Goal: Find specific page/section: Find specific page/section

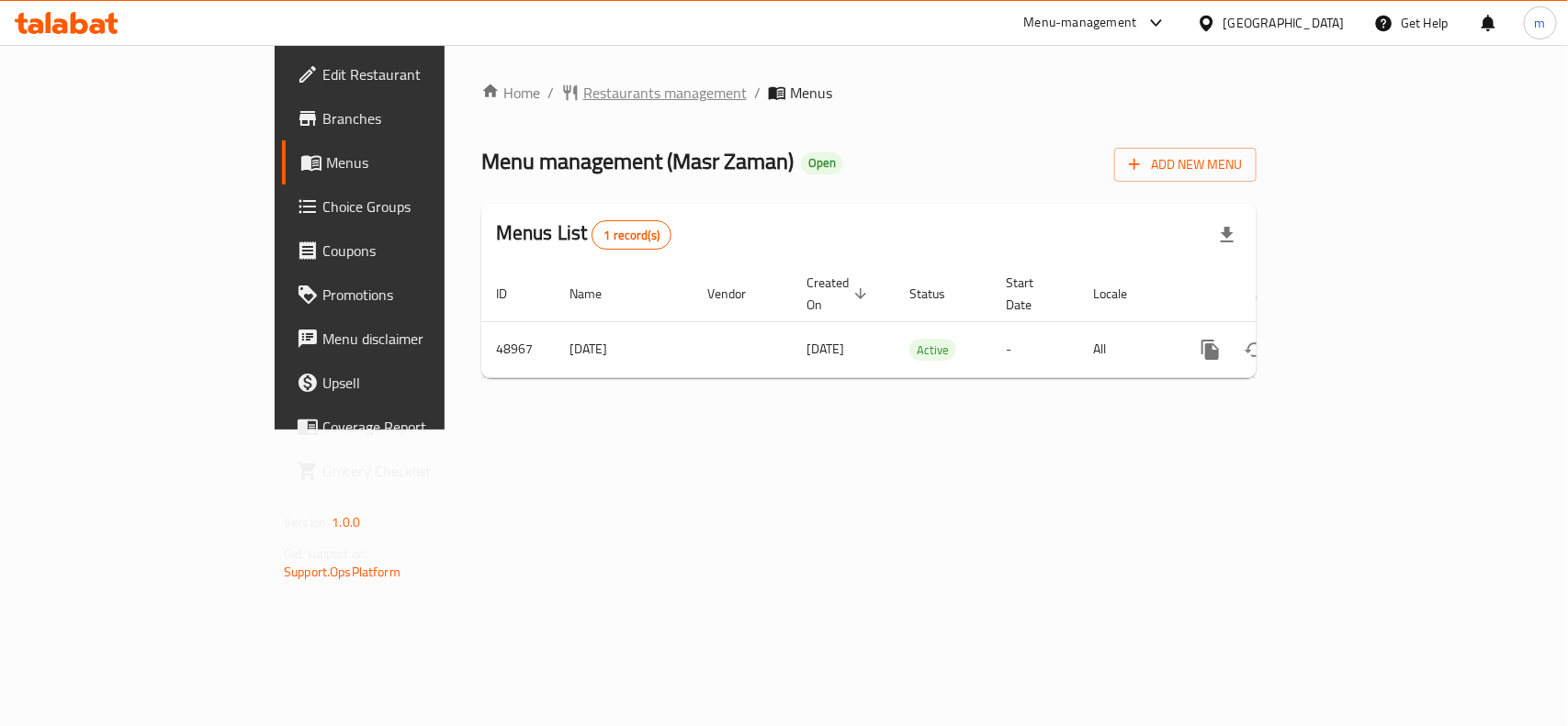
click at [583, 90] on span "Restaurants management" at bounding box center [664, 93] width 163 height 22
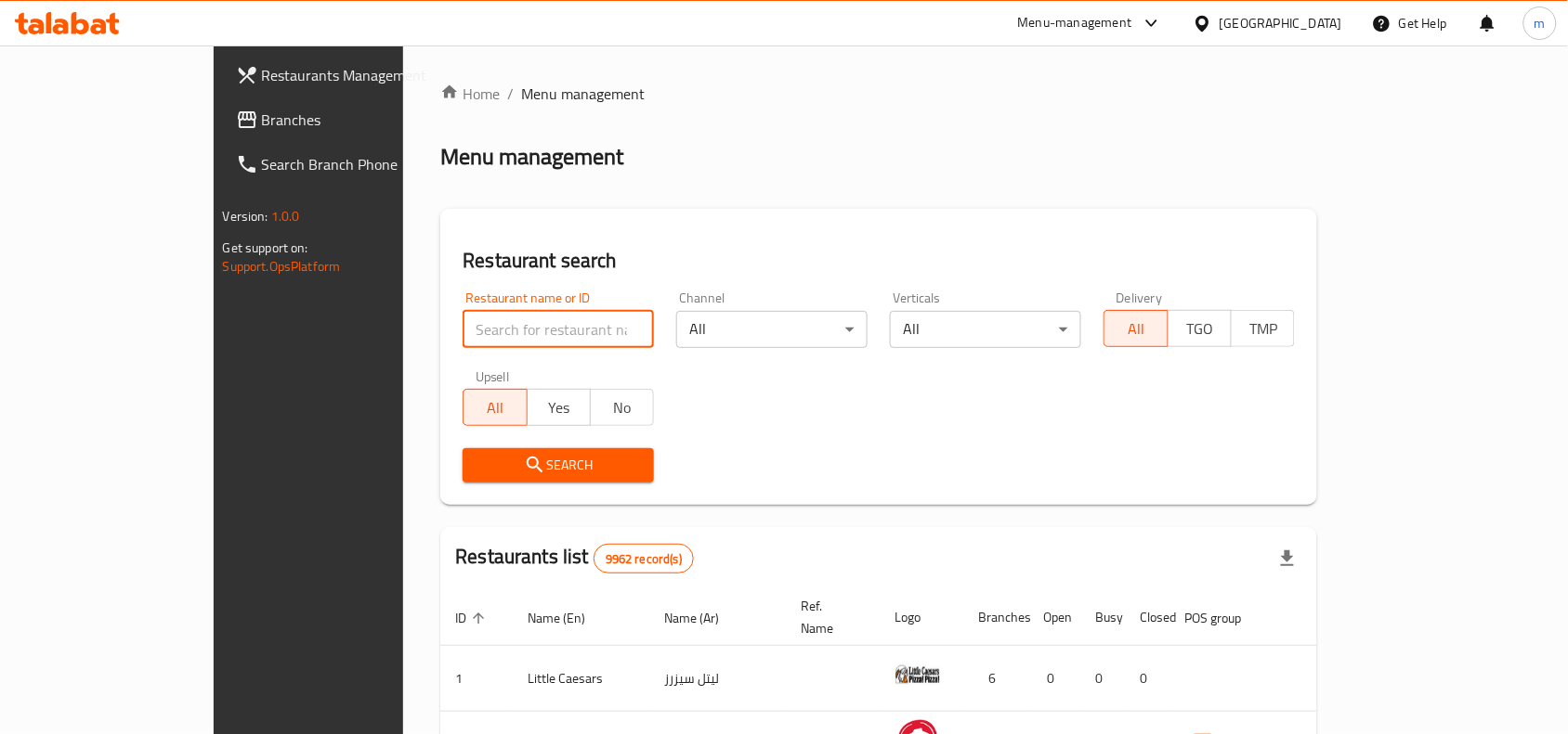
click at [462, 318] on input "search" at bounding box center [558, 329] width 191 height 38
paste input "24730"
type input "24730"
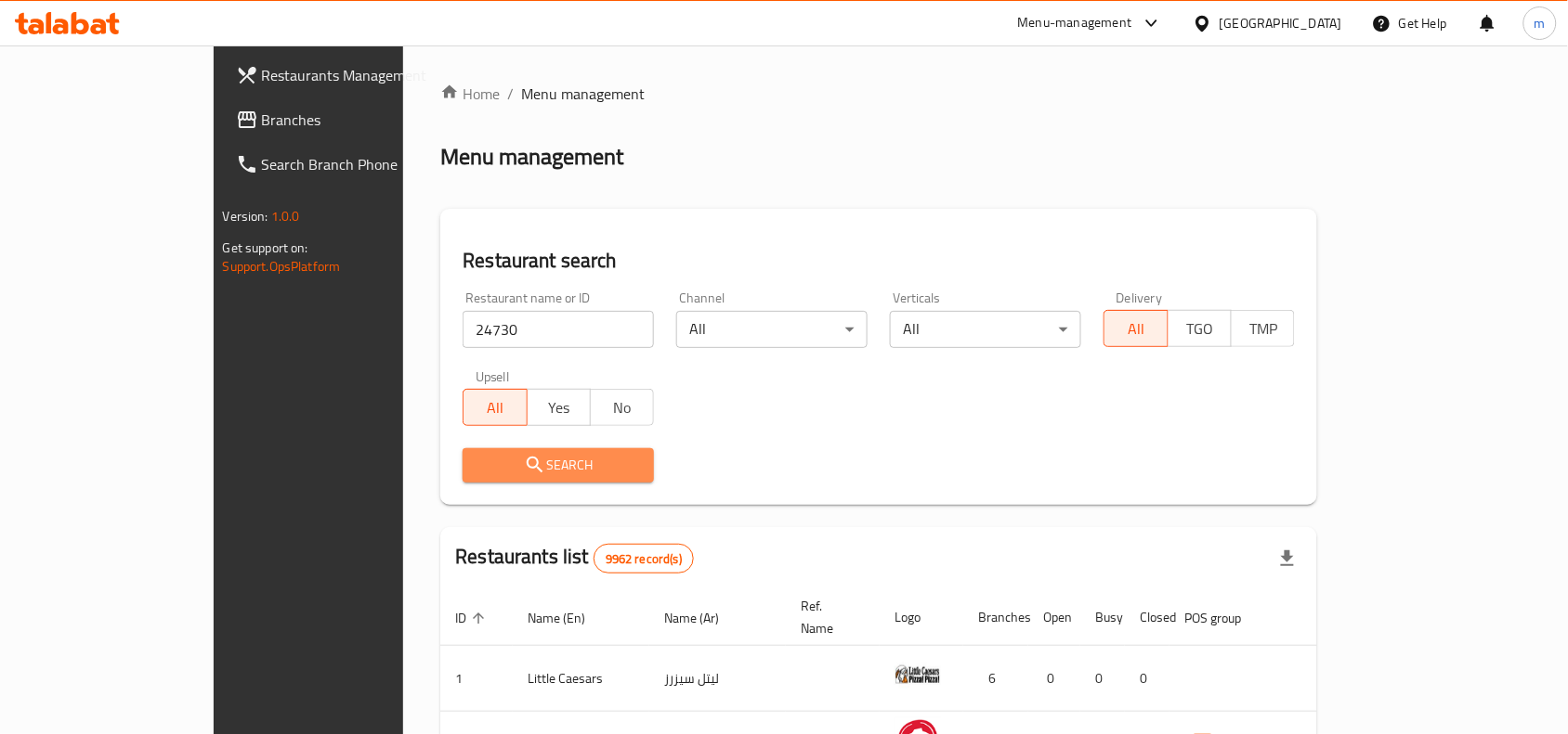
click at [500, 471] on span "Search" at bounding box center [558, 466] width 161 height 23
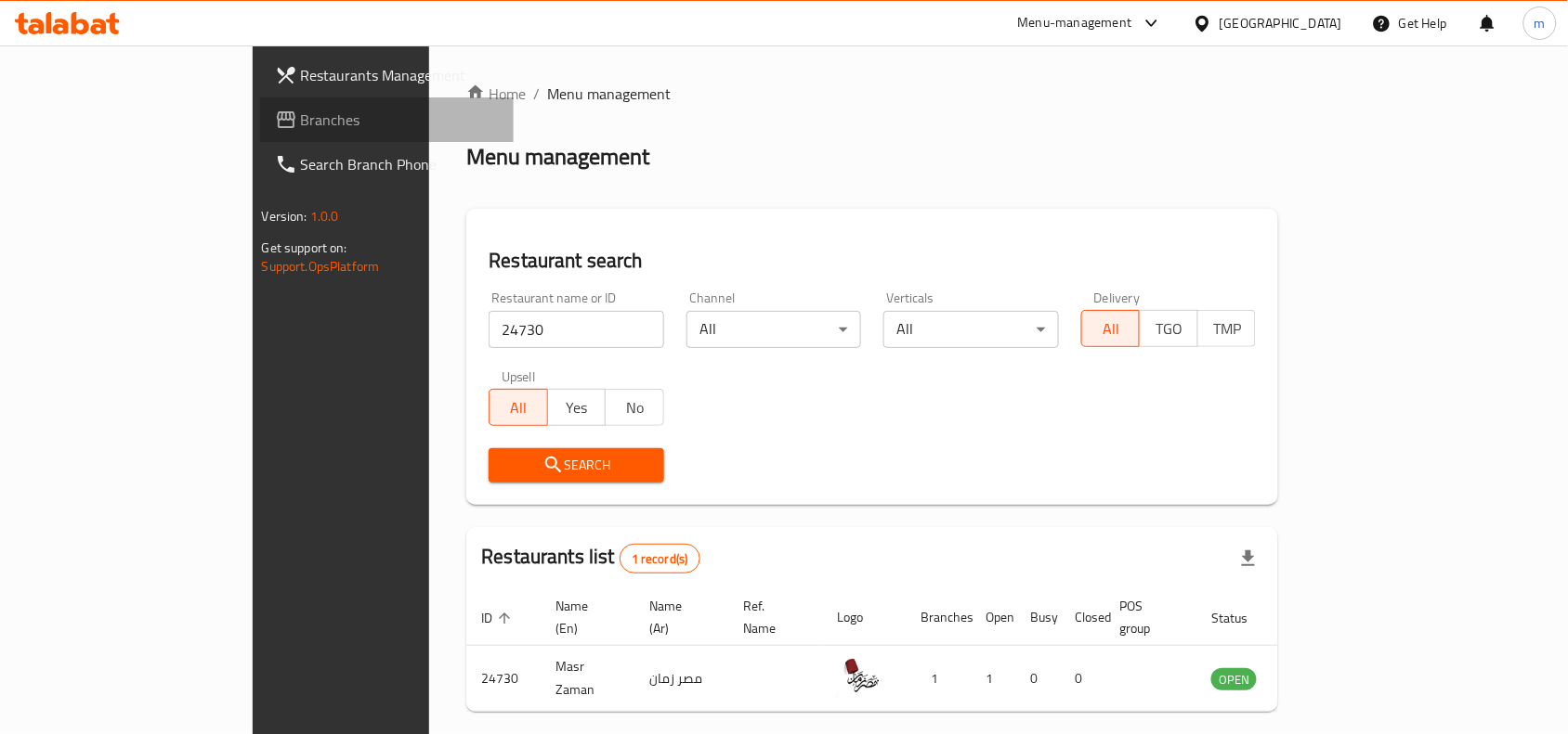
click at [301, 121] on span "Branches" at bounding box center [400, 120] width 199 height 22
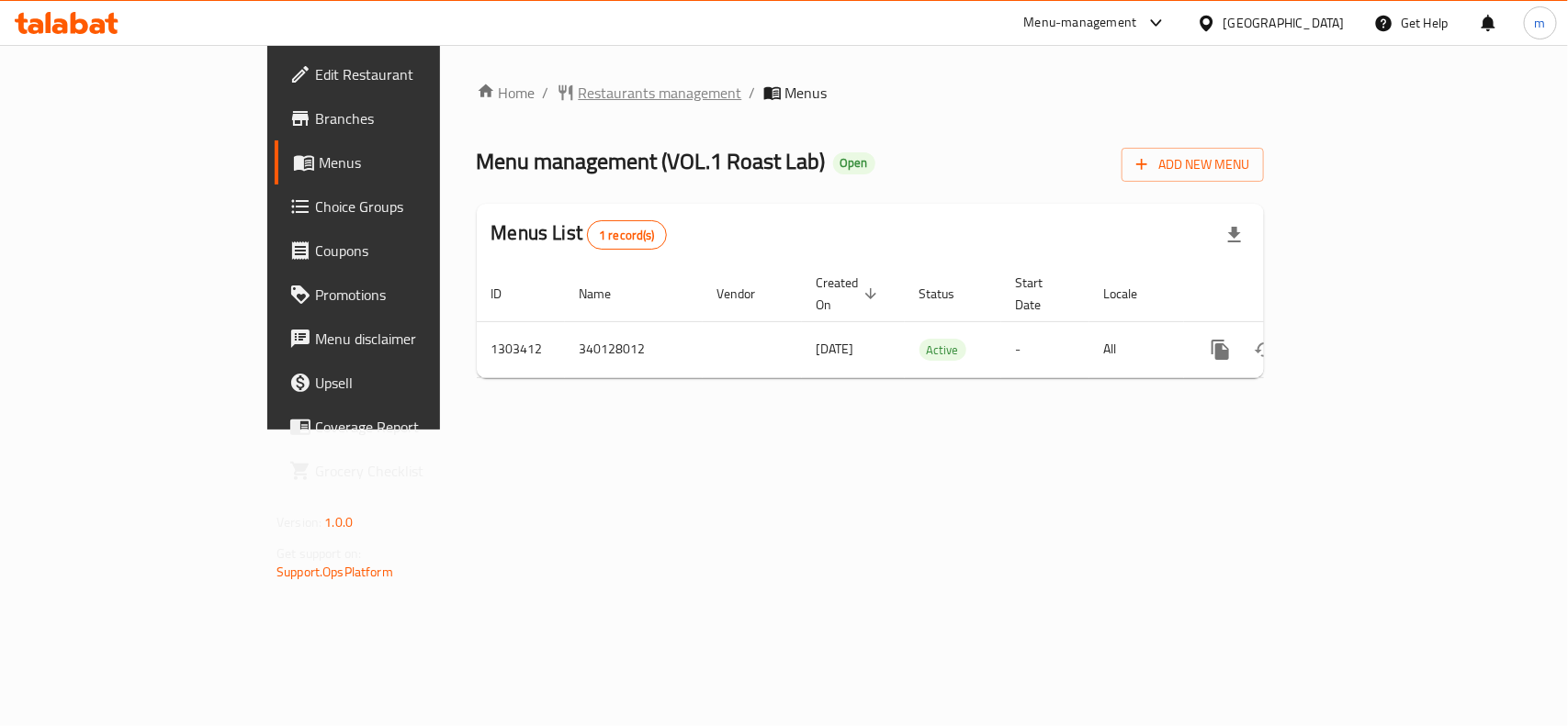
click at [578, 102] on span "Restaurants management" at bounding box center [659, 93] width 163 height 22
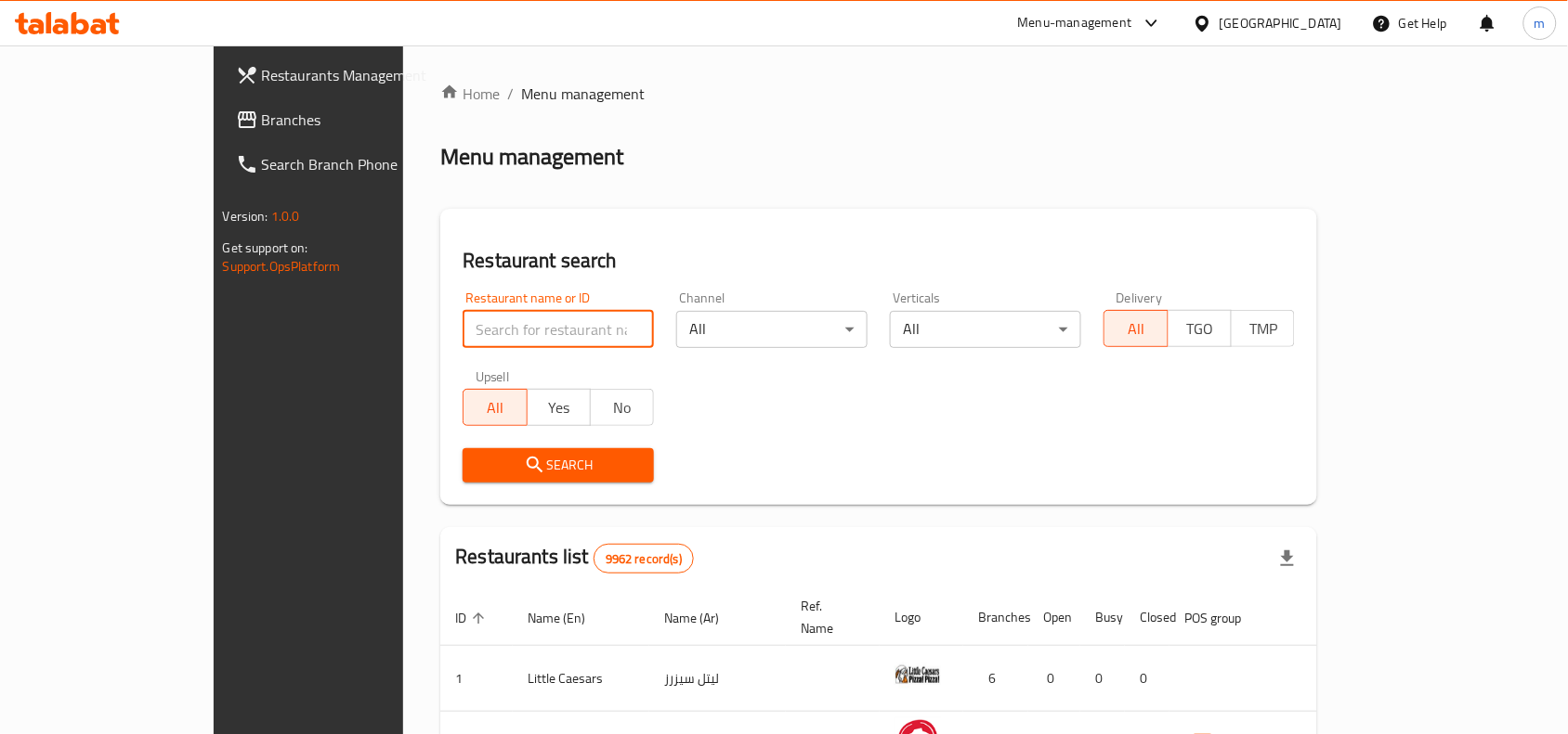
click at [462, 326] on input "search" at bounding box center [558, 329] width 191 height 38
paste input "702823"
type input "702823"
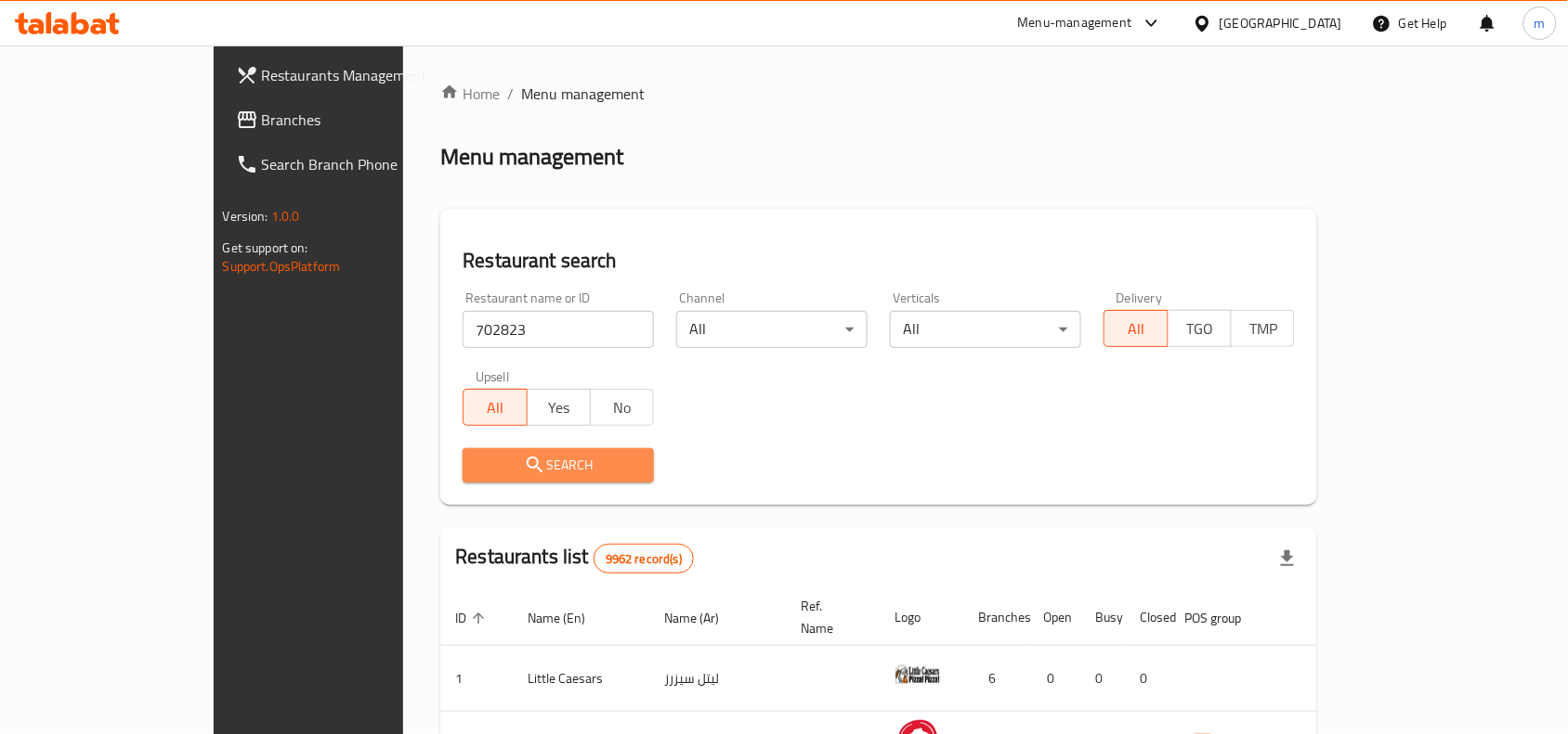
click at [524, 462] on icon "submit" at bounding box center [535, 465] width 22 height 22
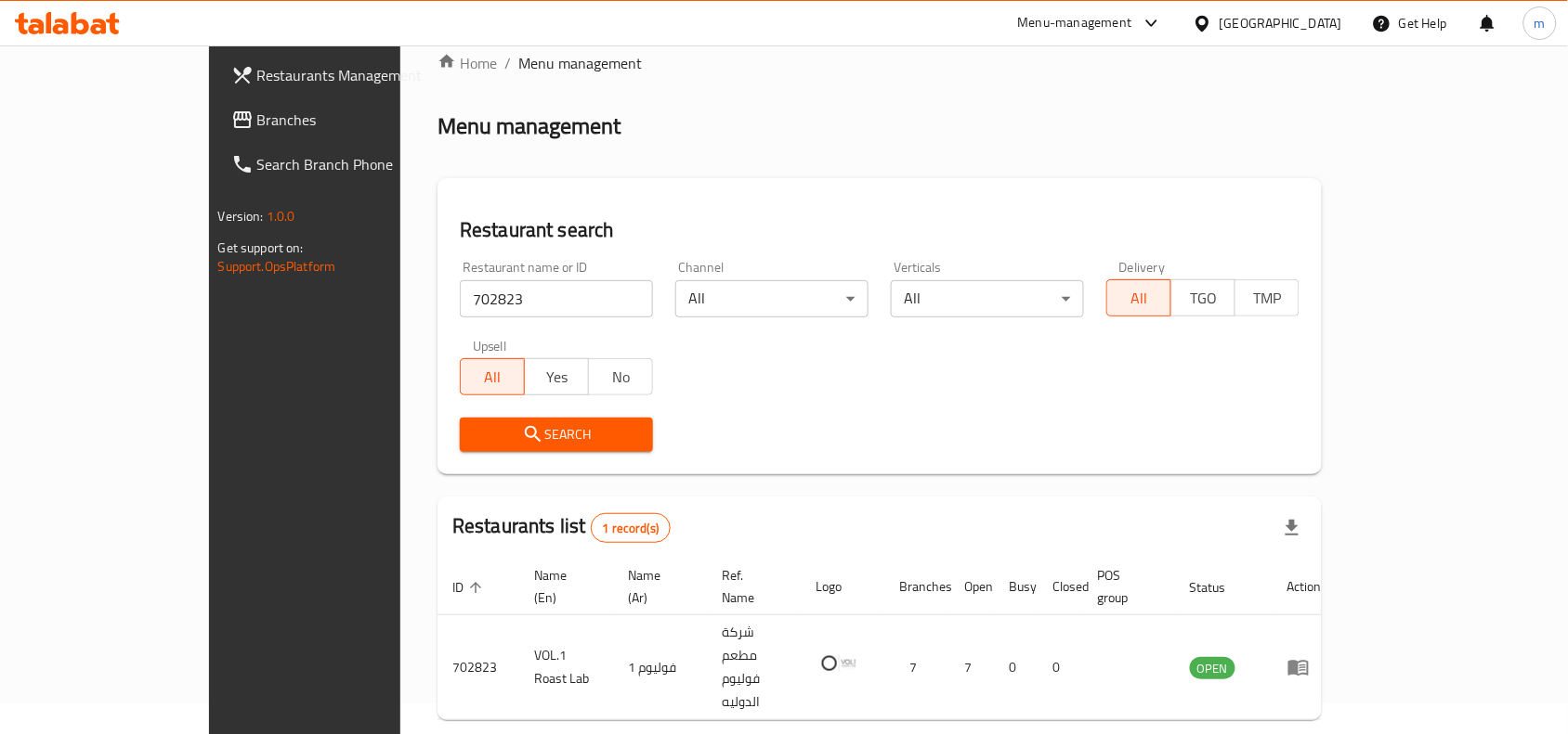
scroll to position [58, 0]
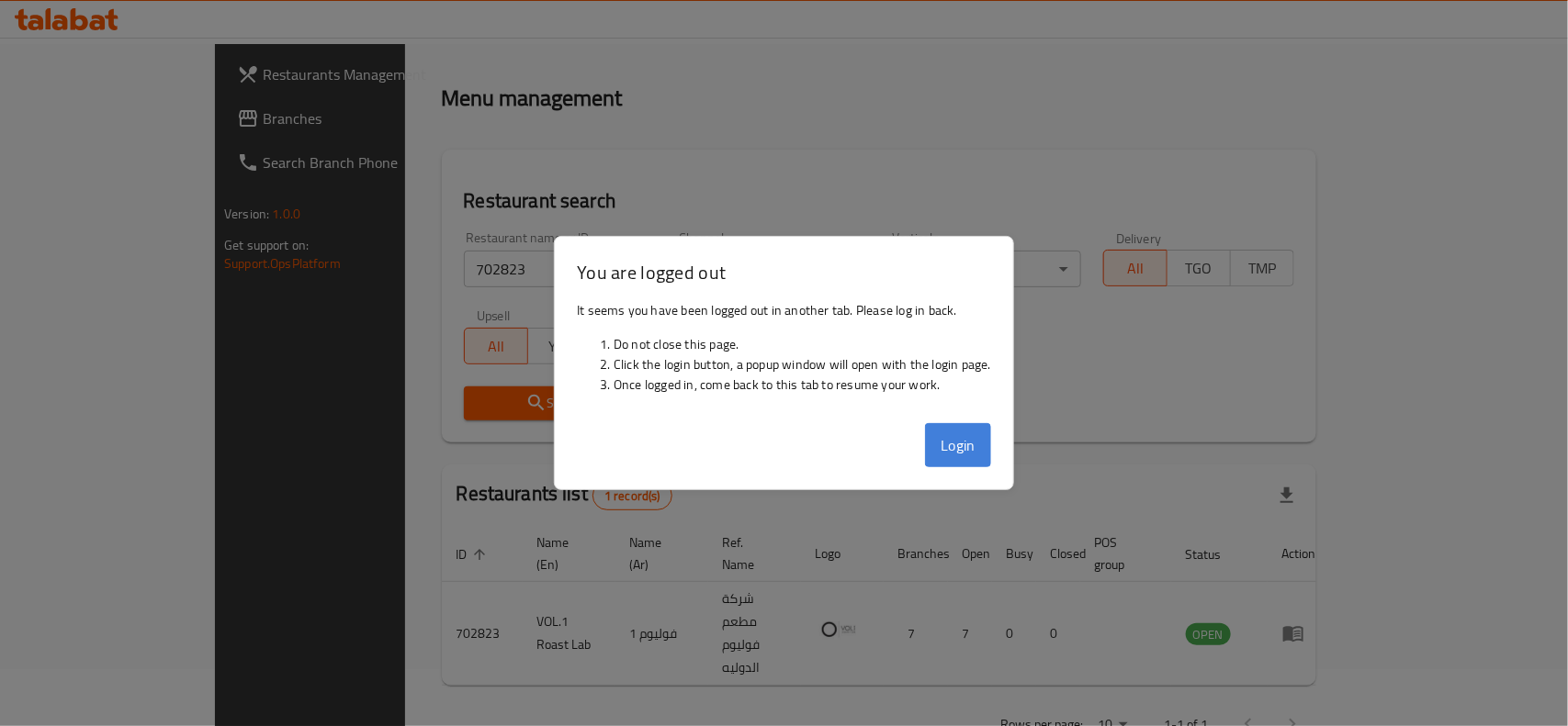
click at [949, 433] on button "Login" at bounding box center [957, 446] width 66 height 44
click at [958, 443] on button "Login" at bounding box center [957, 446] width 66 height 44
click at [970, 439] on div "Restaurant search Restaurant name or ID 702823 Restaurant name or ID Channel Al…" at bounding box center [879, 296] width 874 height 293
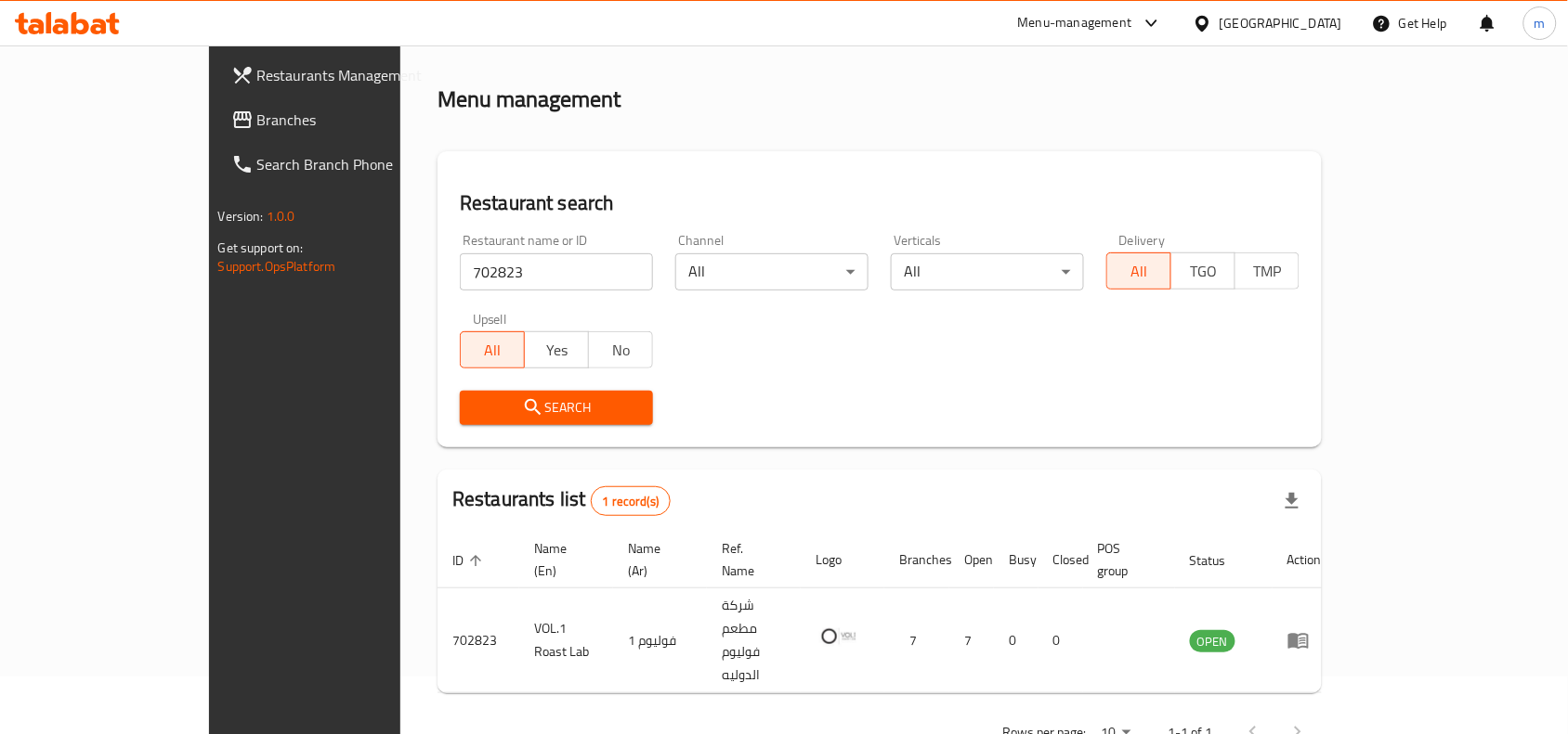
click at [1220, 19] on div at bounding box center [1206, 22] width 27 height 20
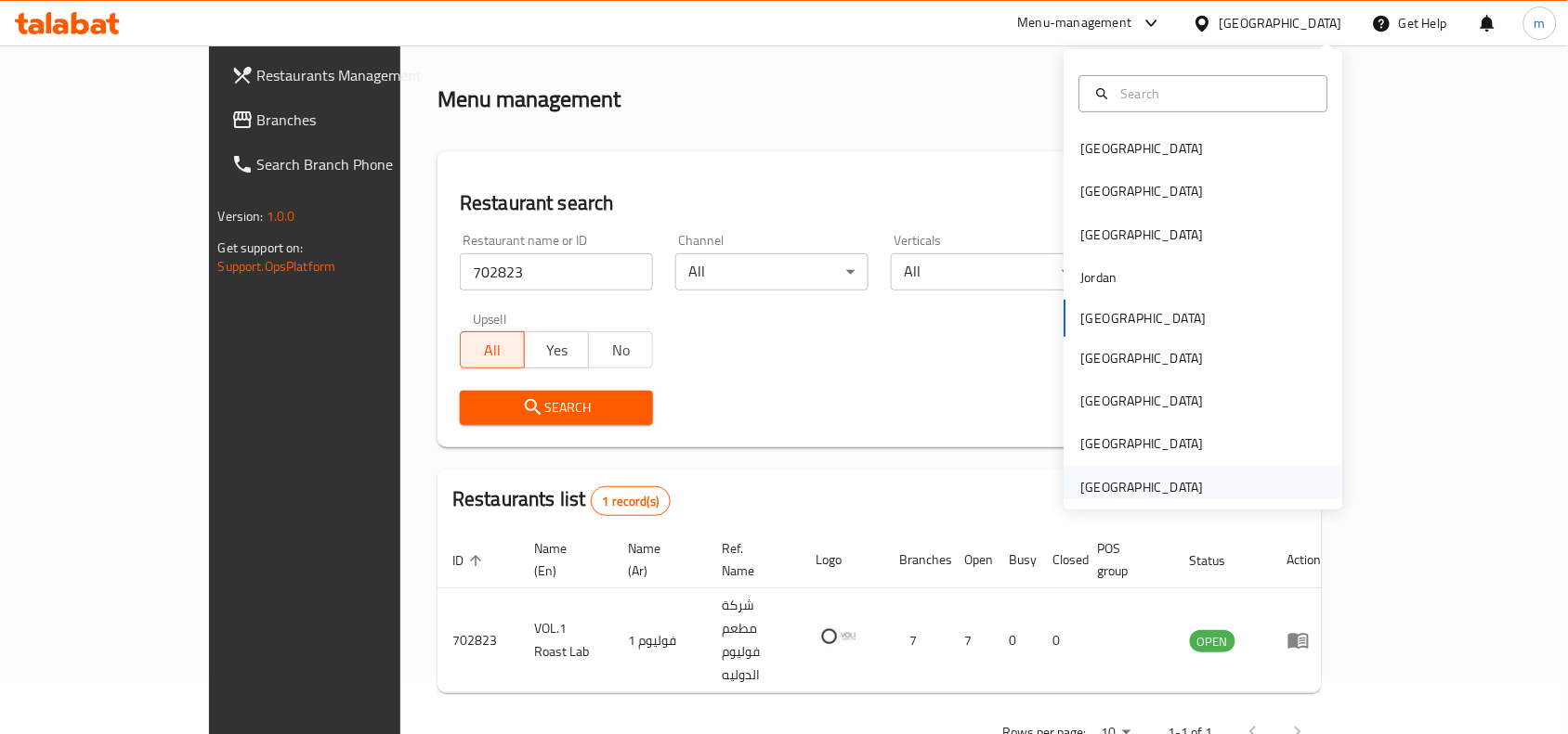
click at [1127, 484] on div "[GEOGRAPHIC_DATA]" at bounding box center [1142, 487] width 123 height 20
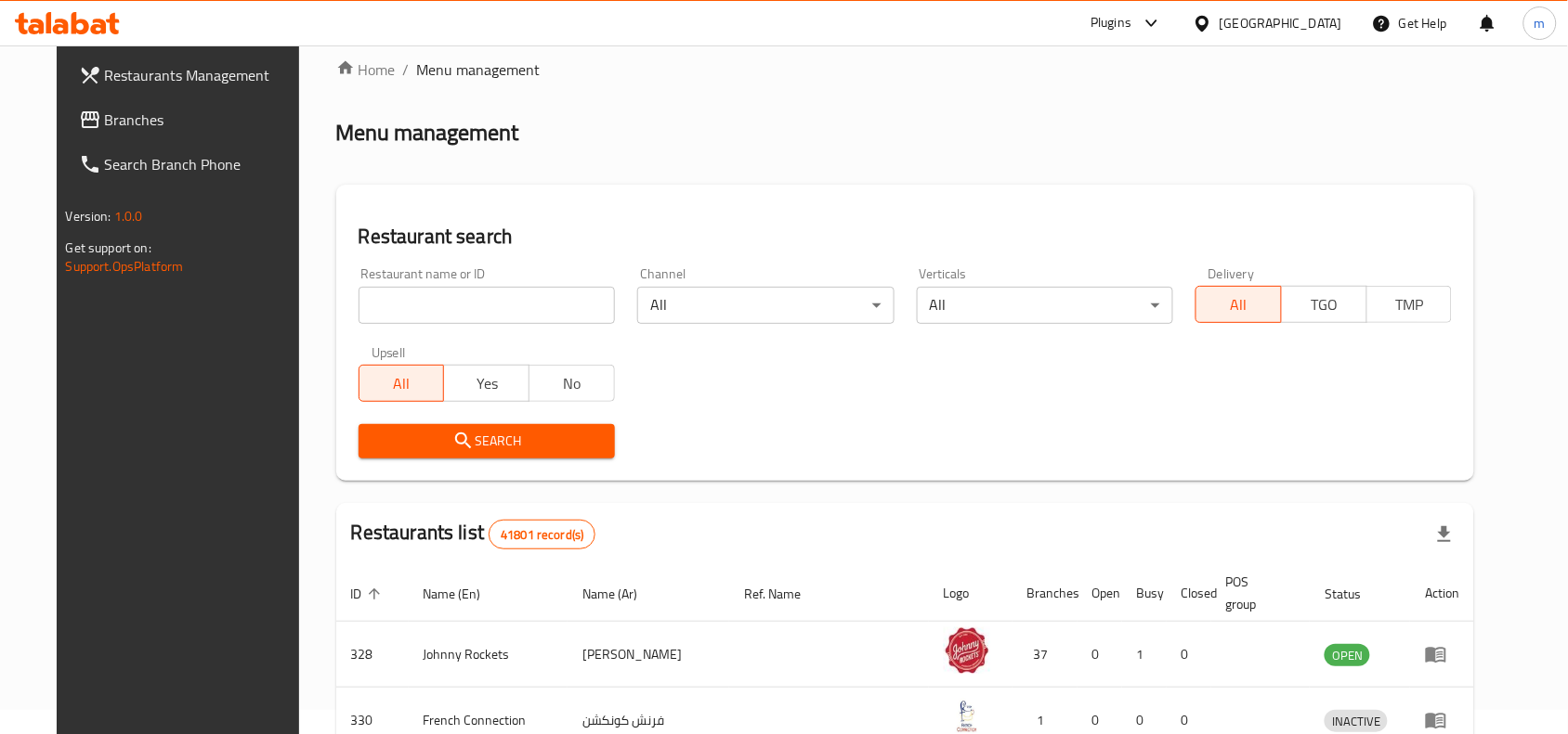
scroll to position [58, 0]
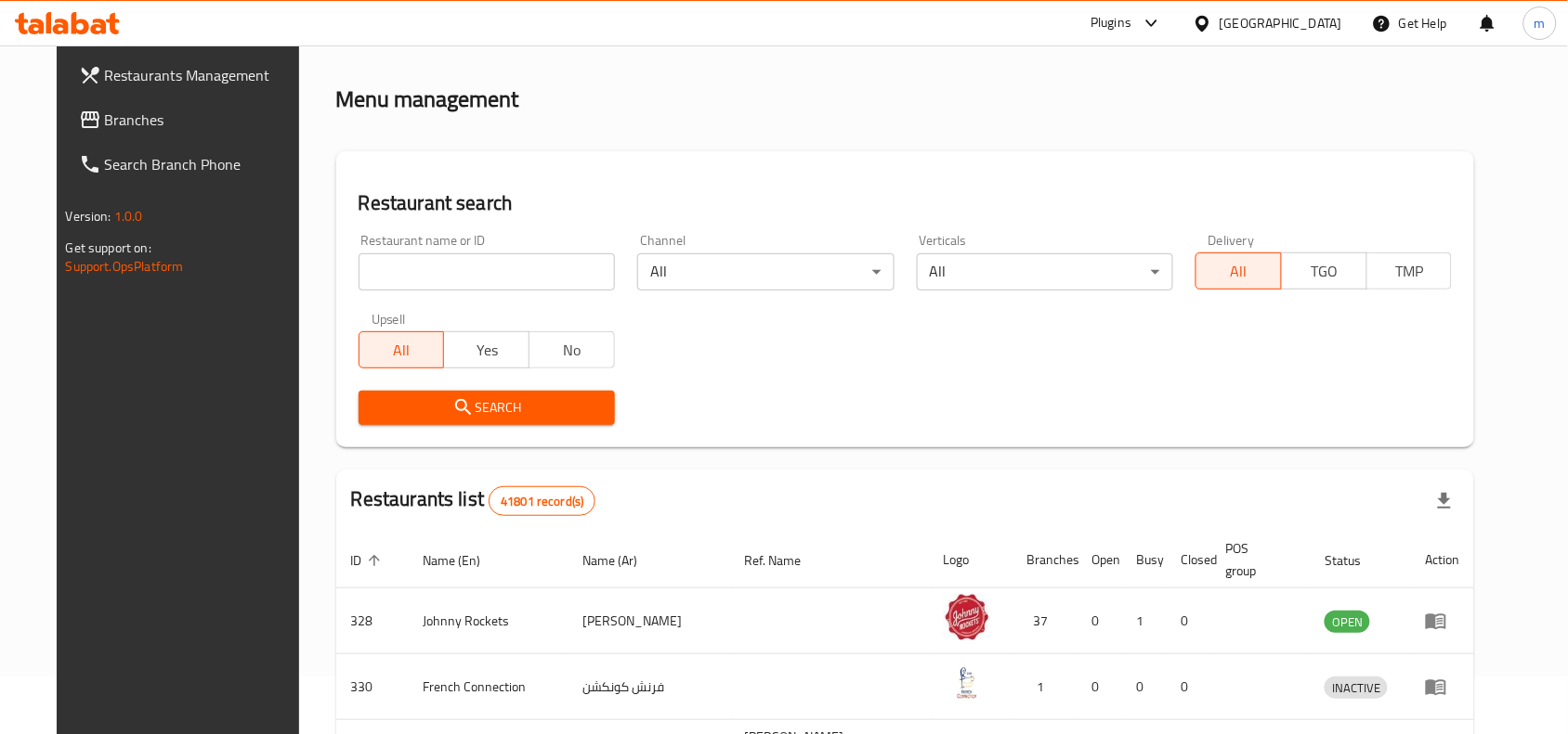
click at [113, 126] on span "Branches" at bounding box center [205, 120] width 199 height 22
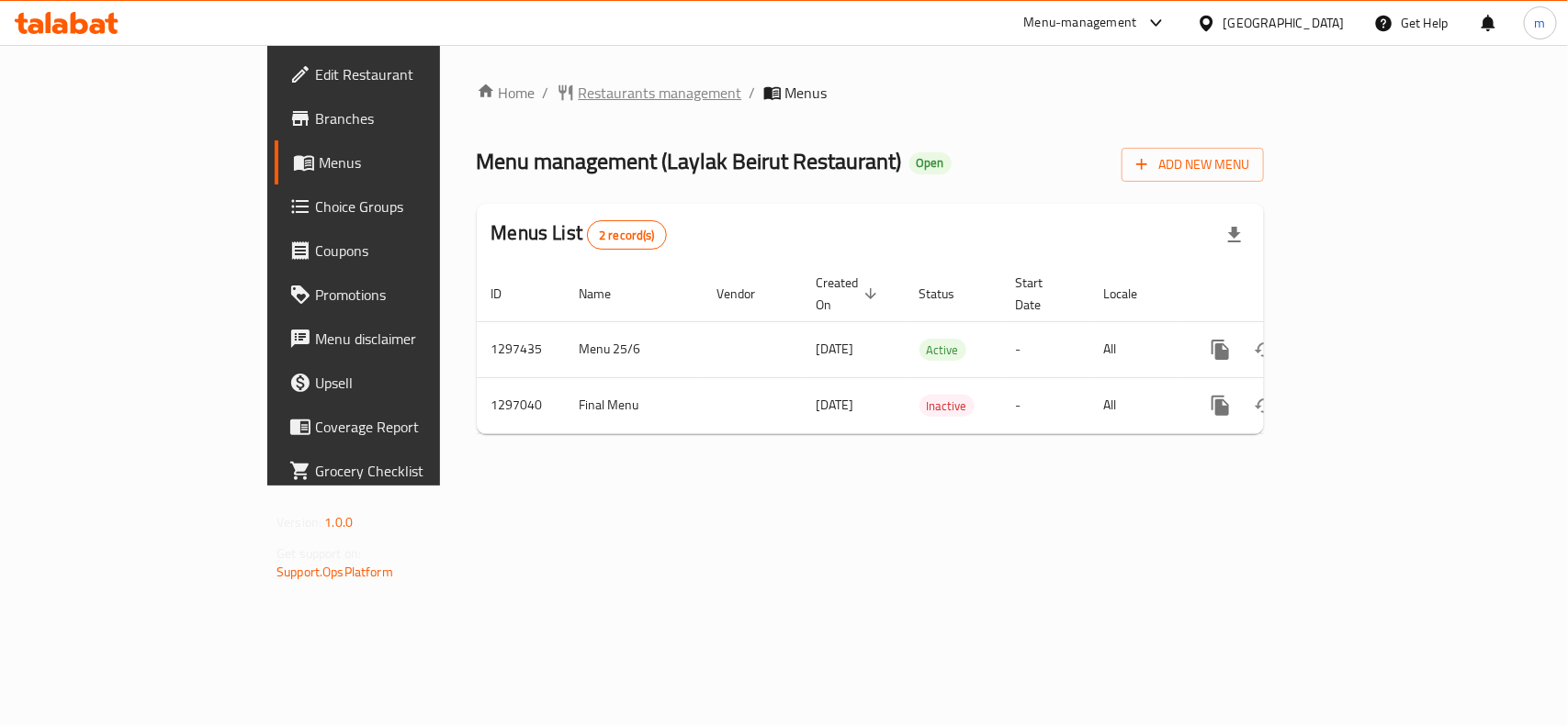
click at [578, 93] on span "Restaurants management" at bounding box center [659, 93] width 163 height 22
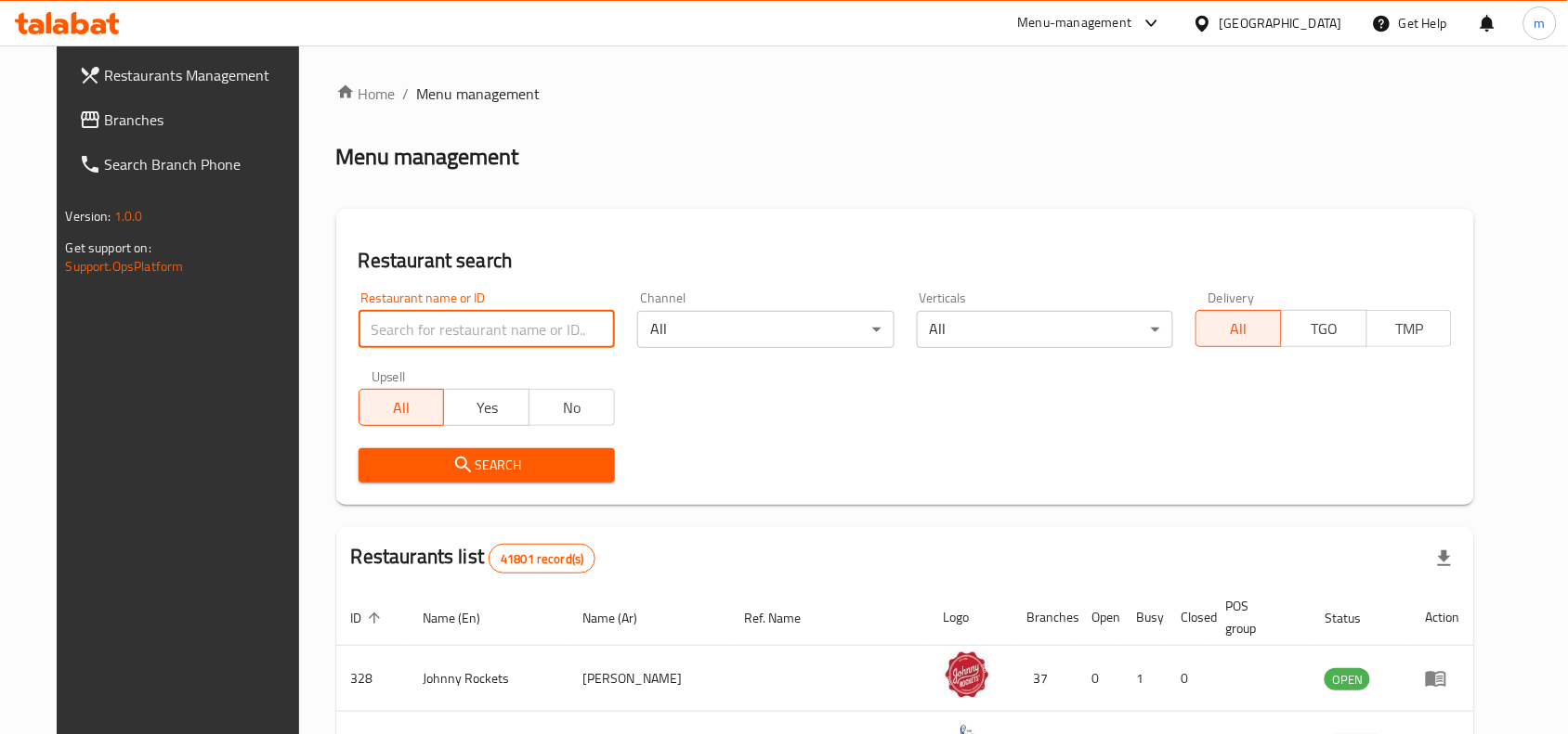
paste input "699915"
type input "699915"
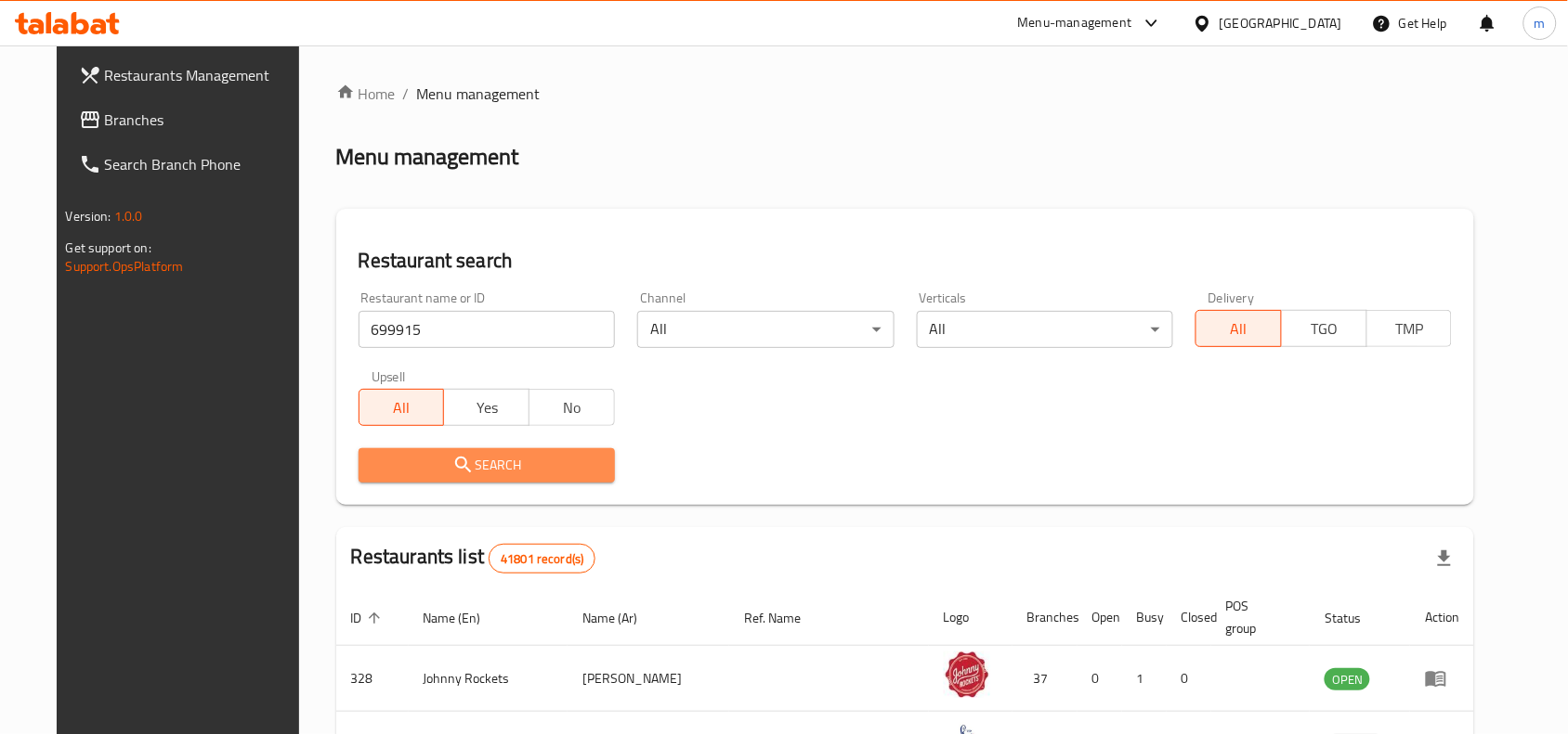
click at [500, 470] on span "Search" at bounding box center [486, 466] width 227 height 23
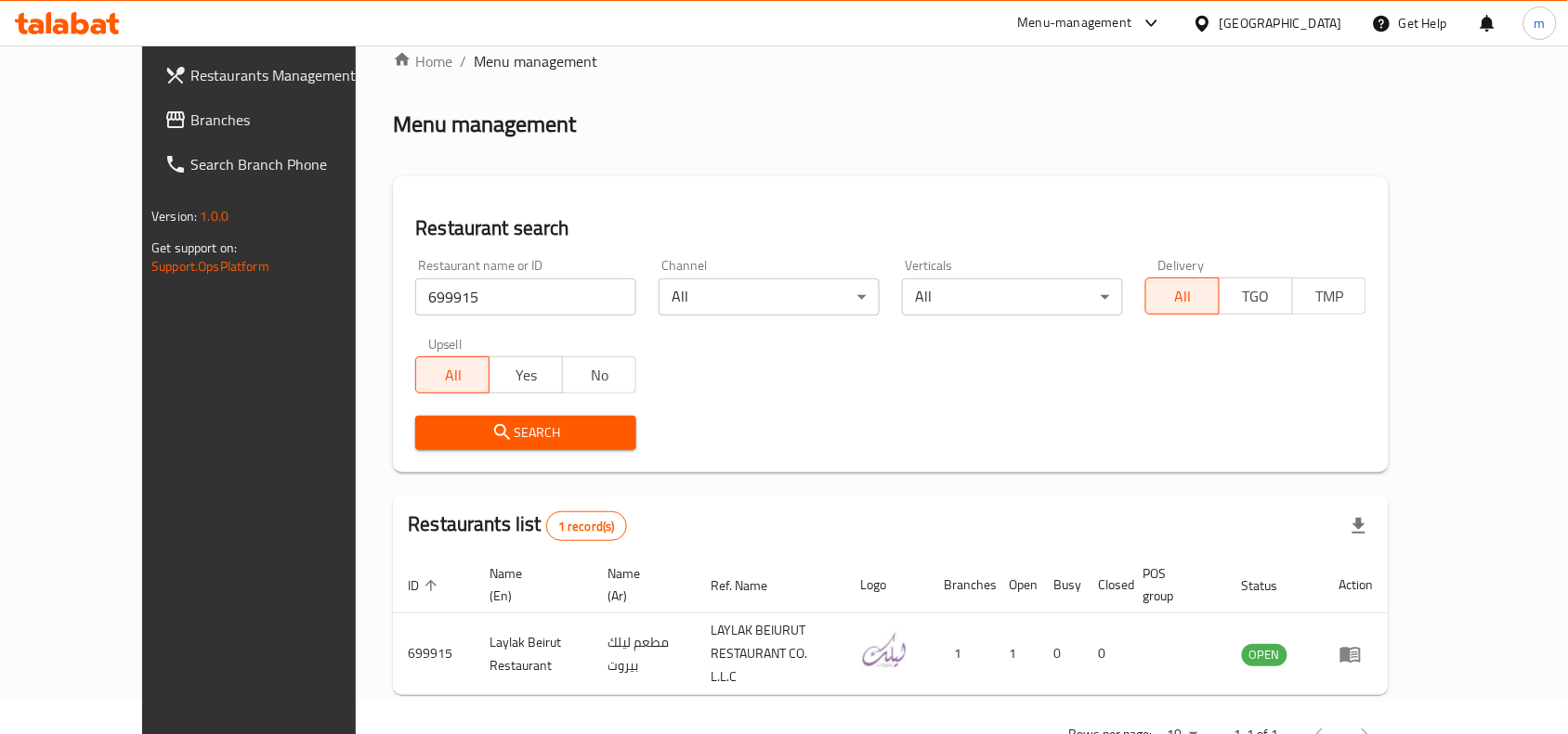
scroll to position [58, 0]
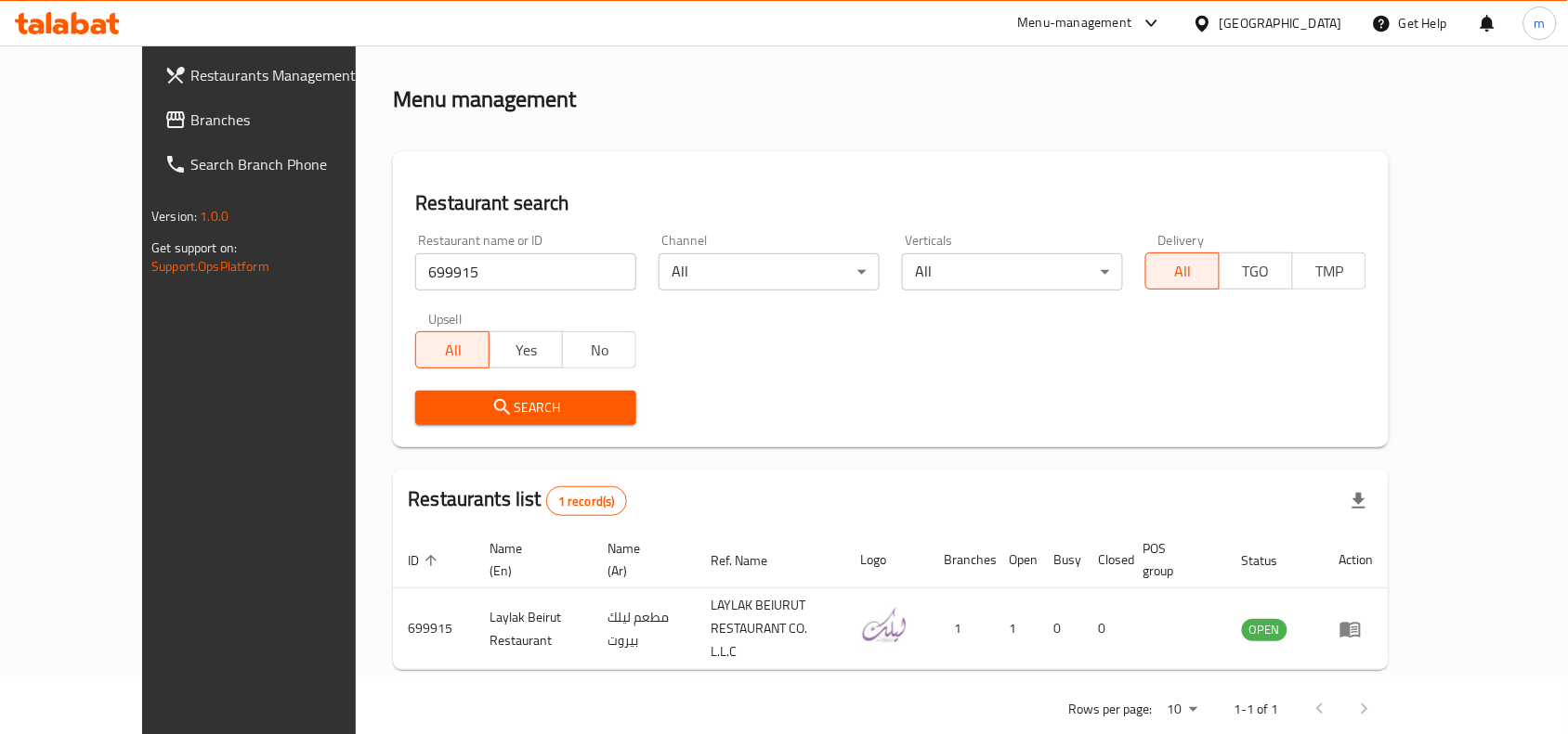
click at [1258, 18] on div "[GEOGRAPHIC_DATA]" at bounding box center [1280, 22] width 123 height 20
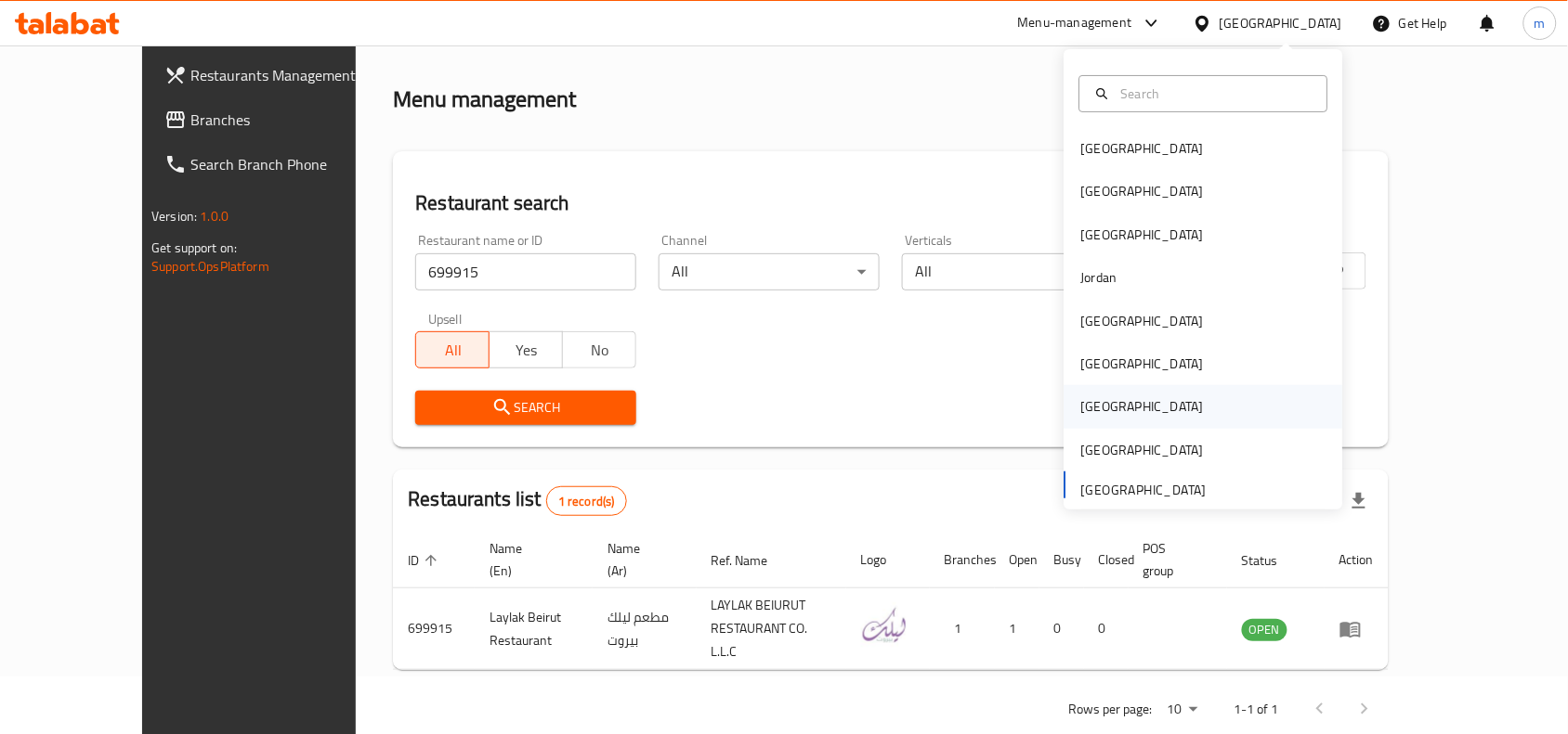
click at [1092, 402] on div "[GEOGRAPHIC_DATA]" at bounding box center [1142, 406] width 123 height 20
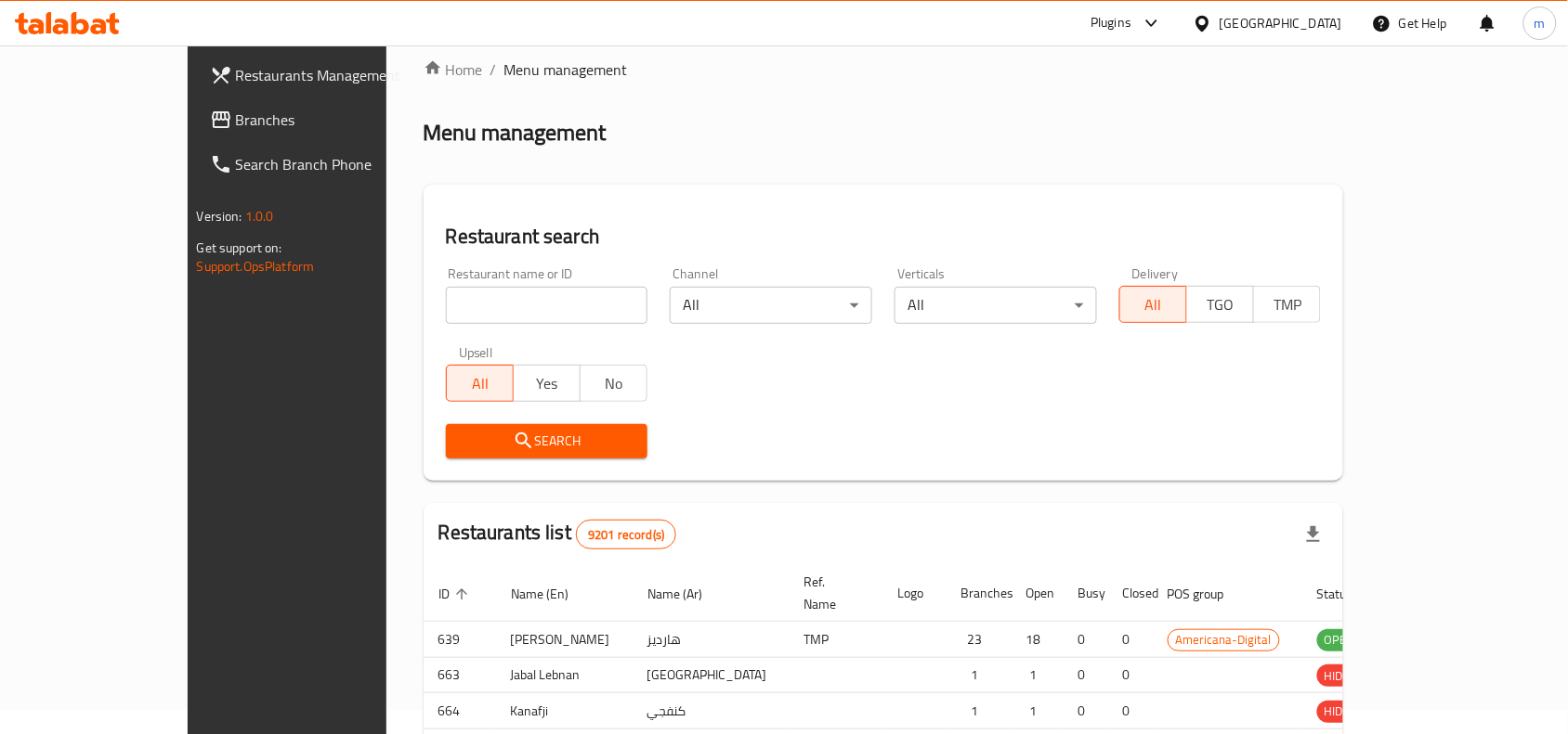
scroll to position [58, 0]
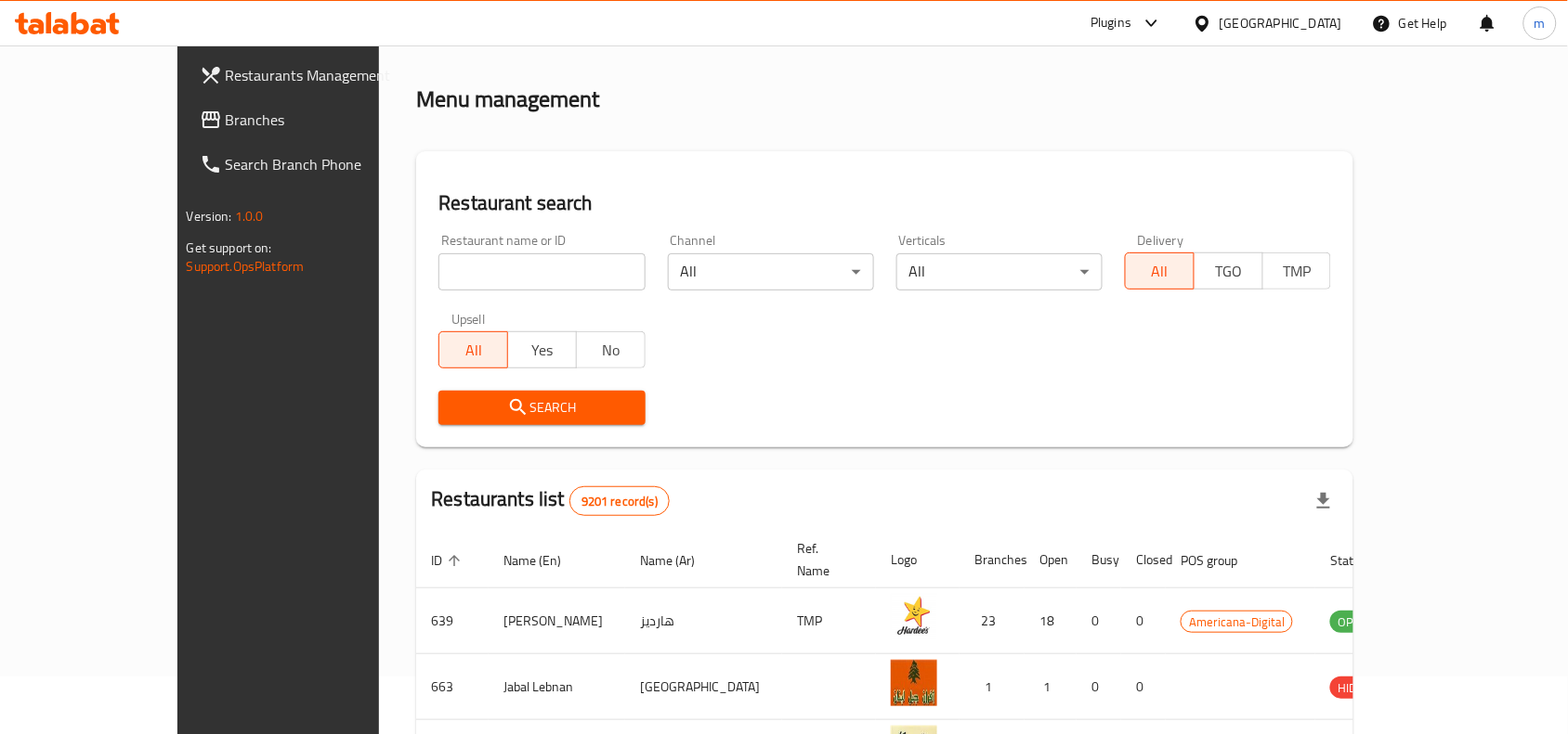
click at [226, 114] on span "Branches" at bounding box center [325, 120] width 199 height 22
